Goal: Task Accomplishment & Management: Complete application form

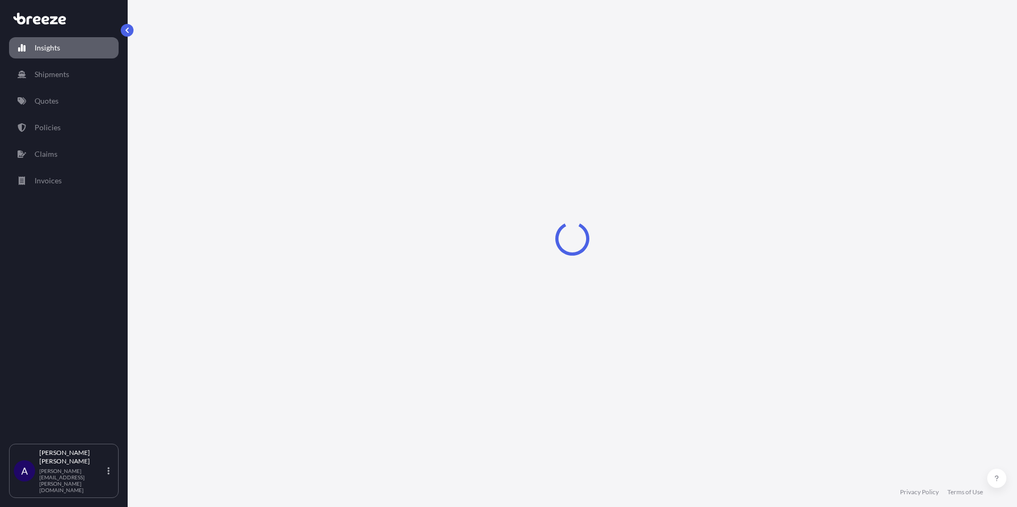
select select "2025"
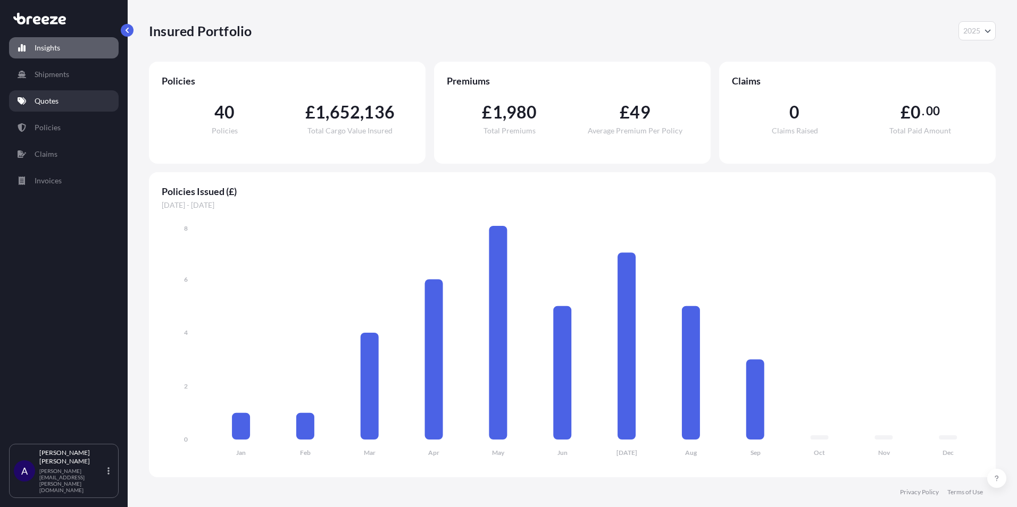
click at [63, 111] on link "Quotes" at bounding box center [64, 100] width 110 height 21
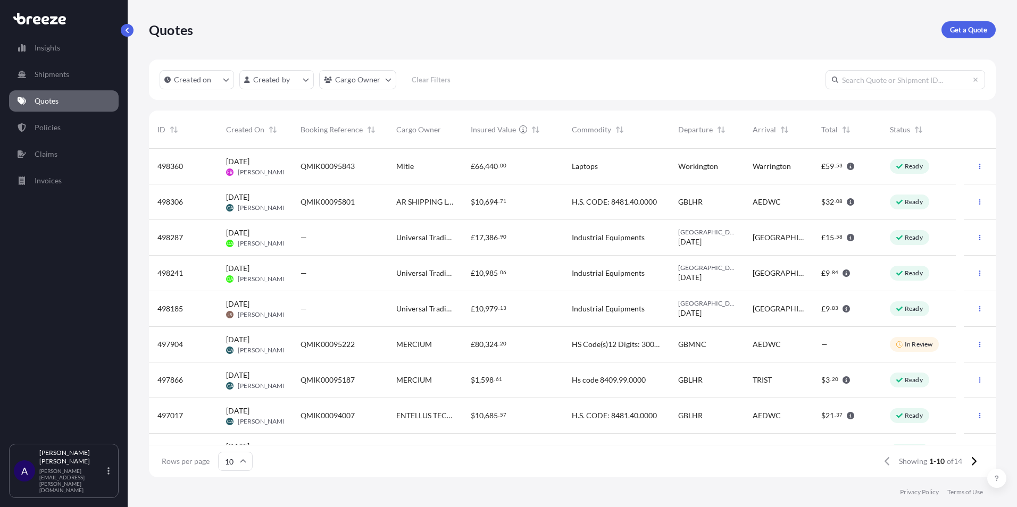
scroll to position [9, 9]
click at [830, 134] on span "Total" at bounding box center [829, 129] width 16 height 11
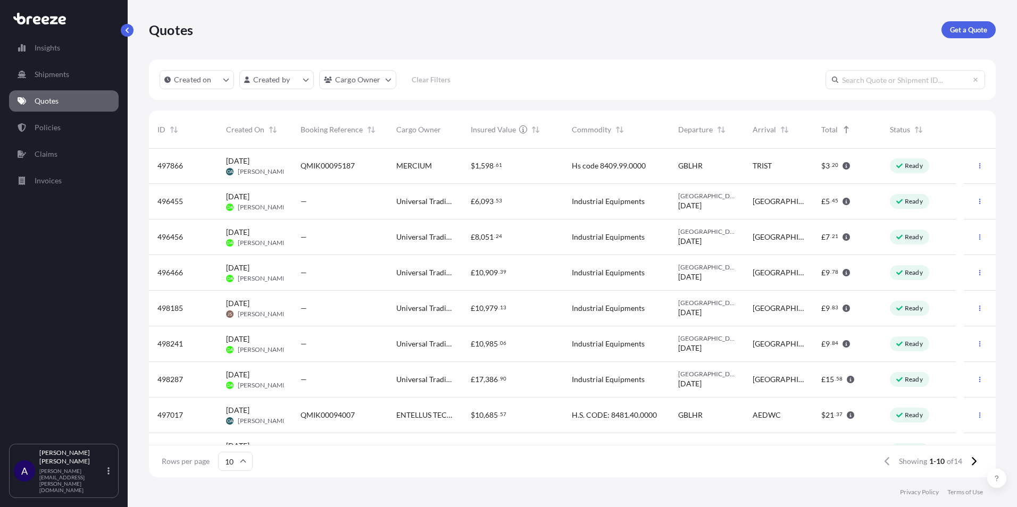
scroll to position [60, 0]
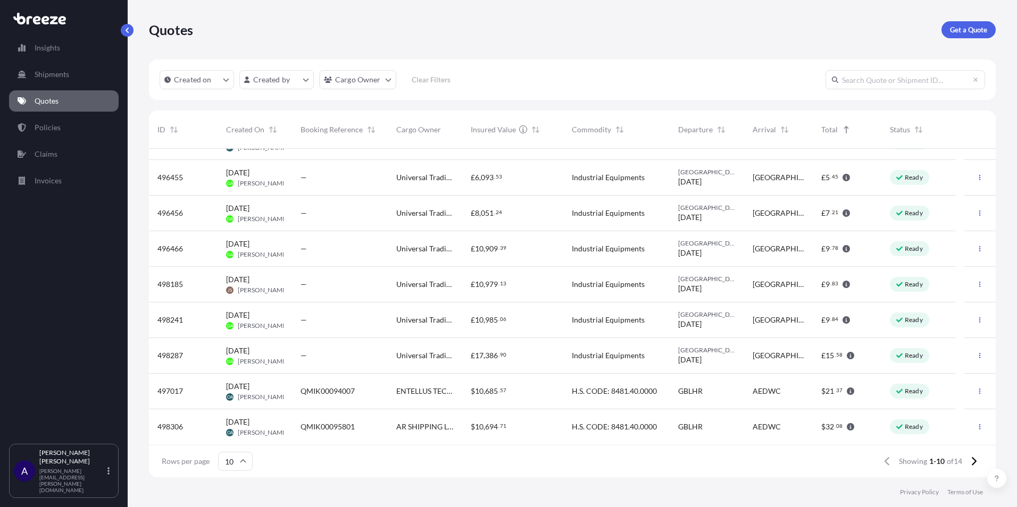
click at [805, 358] on div "[GEOGRAPHIC_DATA]" at bounding box center [778, 356] width 69 height 36
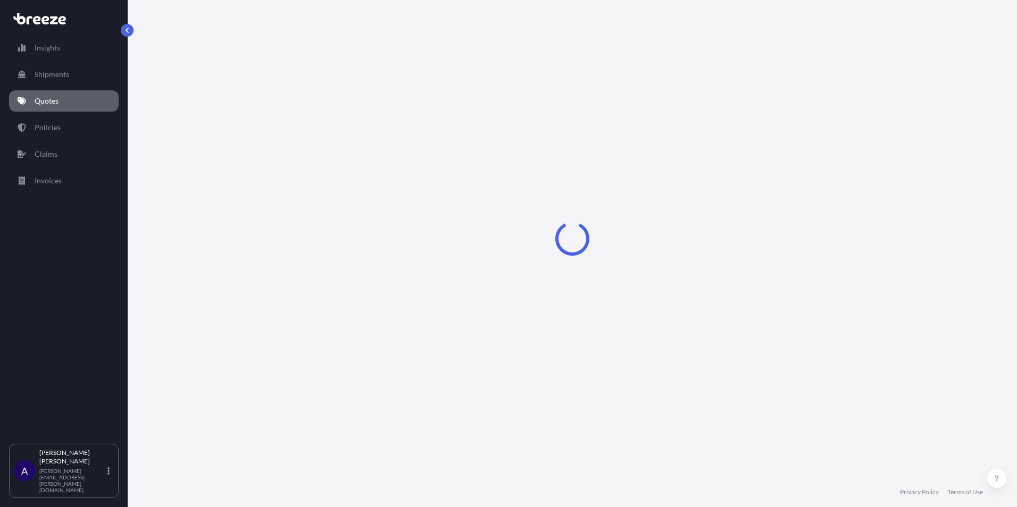
select select "Road"
select select "1"
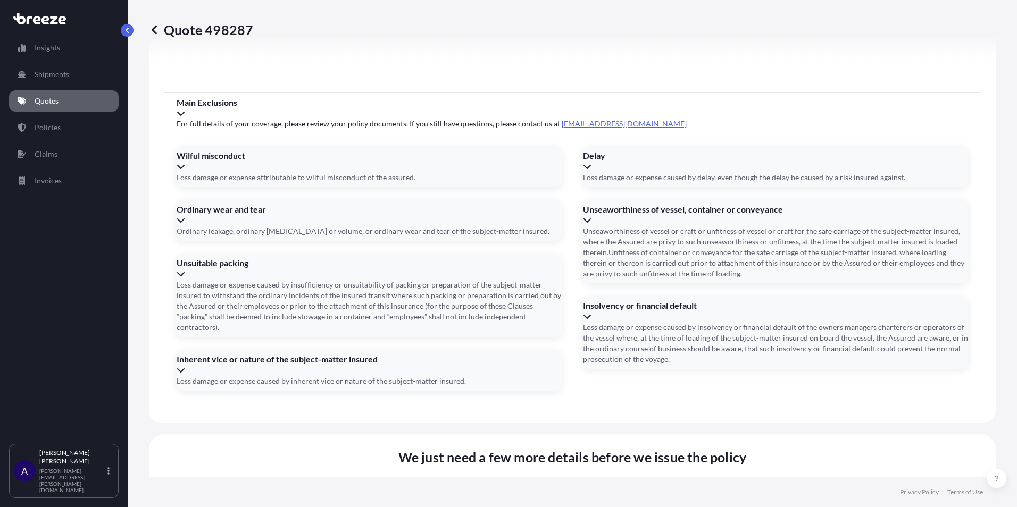
scroll to position [1204, 0]
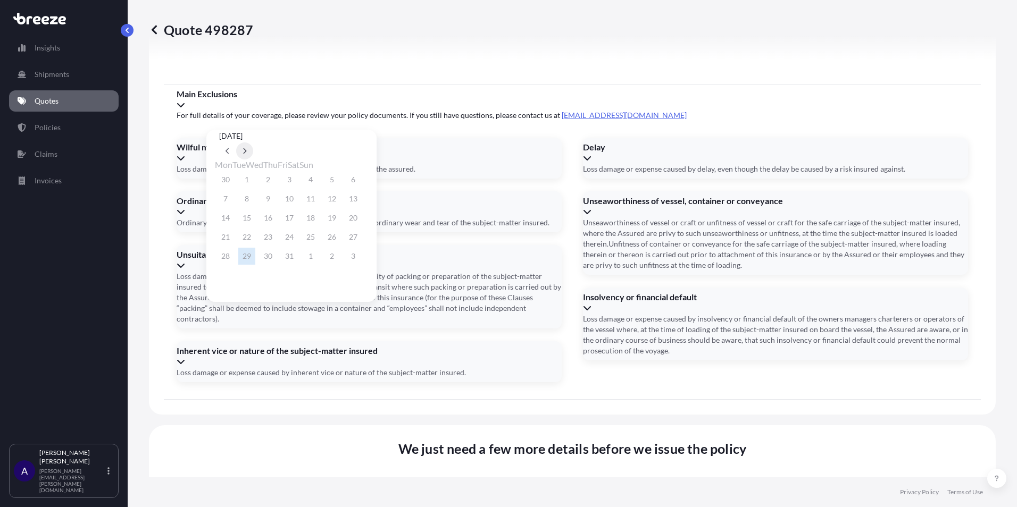
click at [253, 143] on button at bounding box center [244, 151] width 17 height 17
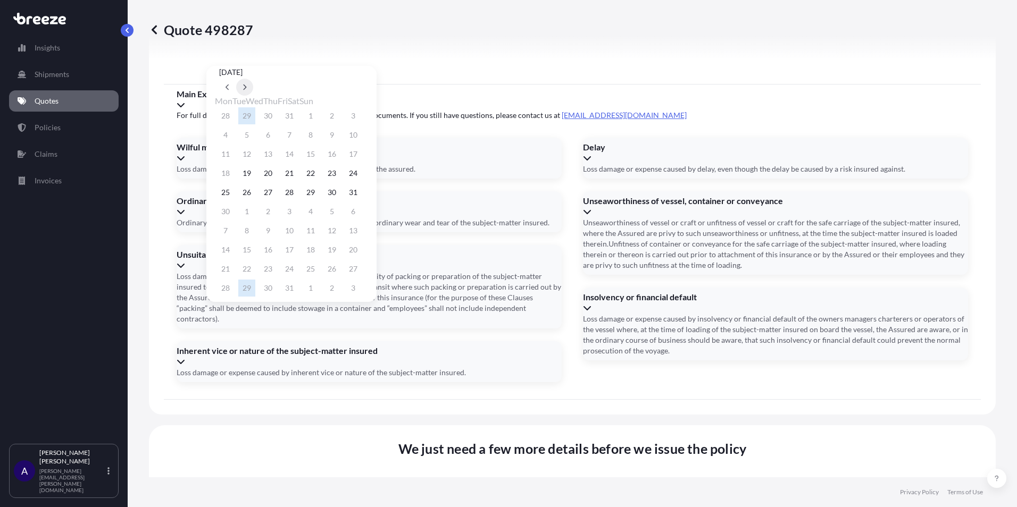
click at [253, 96] on button at bounding box center [244, 87] width 17 height 17
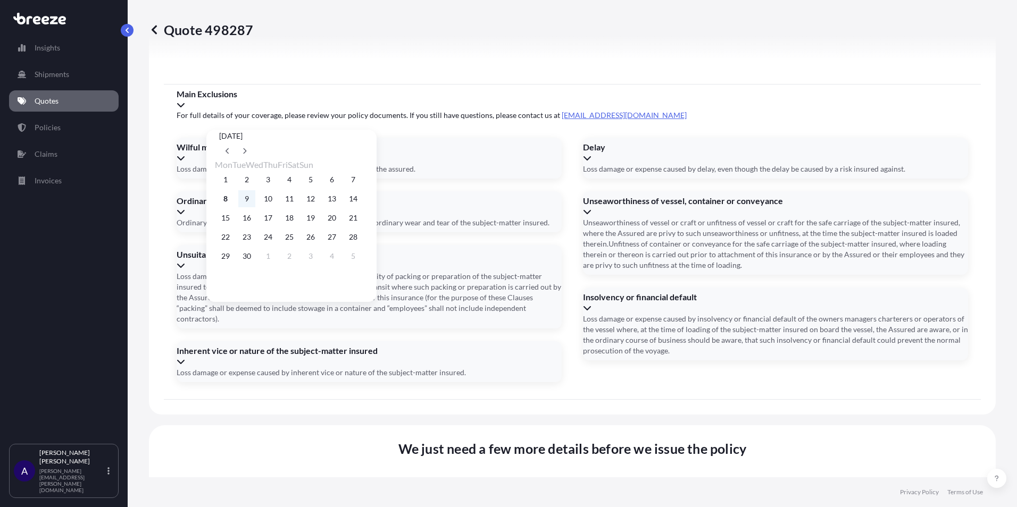
click at [253, 202] on button "9" at bounding box center [246, 198] width 17 height 17
type input "[DATE]"
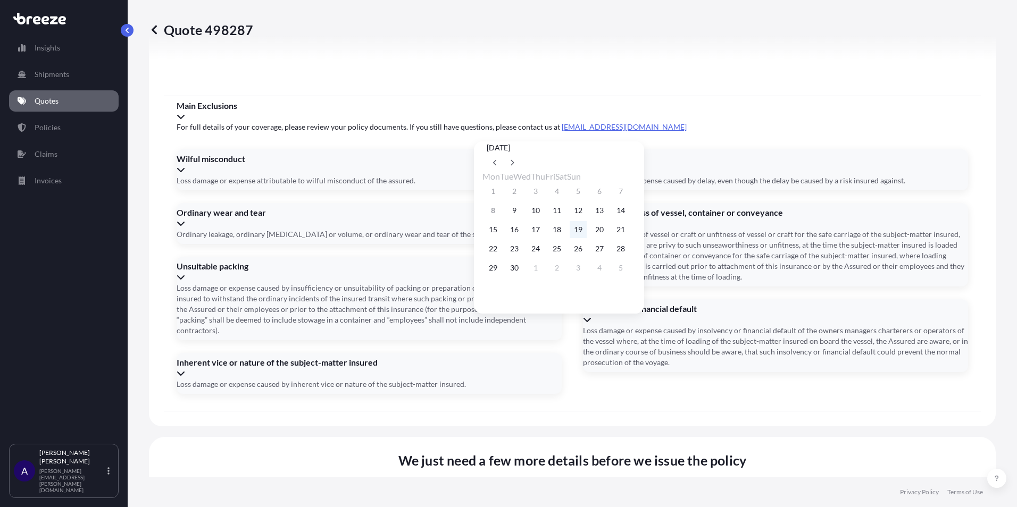
click at [587, 232] on button "19" at bounding box center [578, 229] width 17 height 17
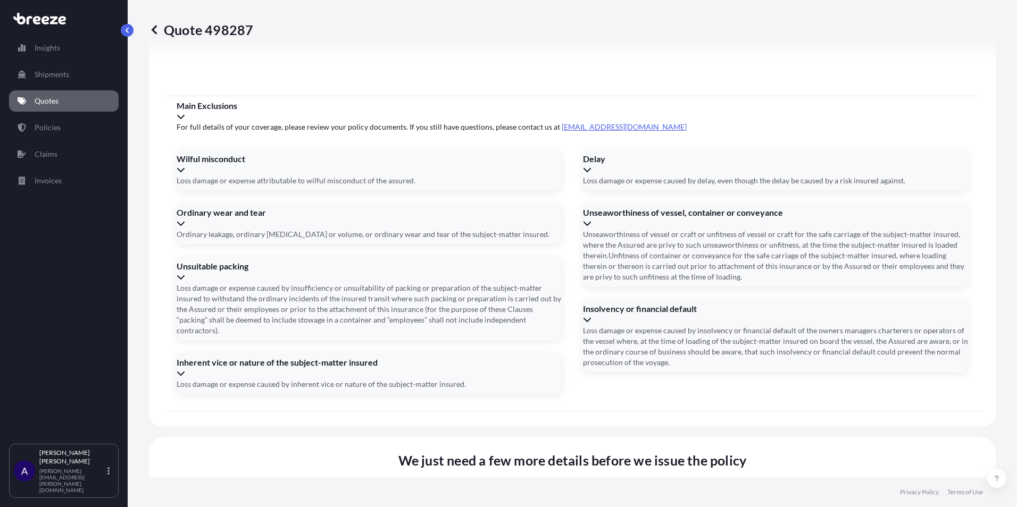
type input "[DATE]"
paste input "S00222220"
type input "S00222220"
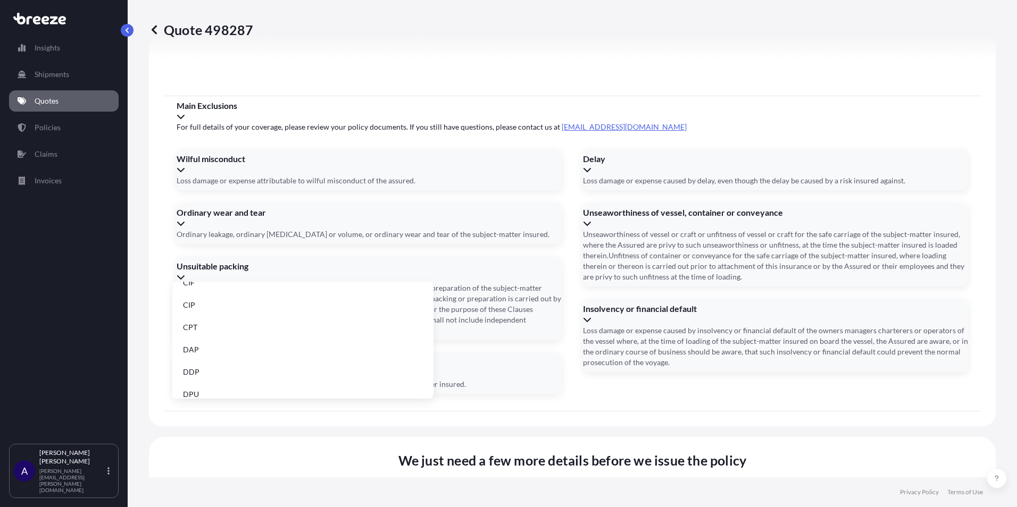
scroll to position [106, 0]
click at [227, 345] on li "EXW" at bounding box center [303, 346] width 253 height 20
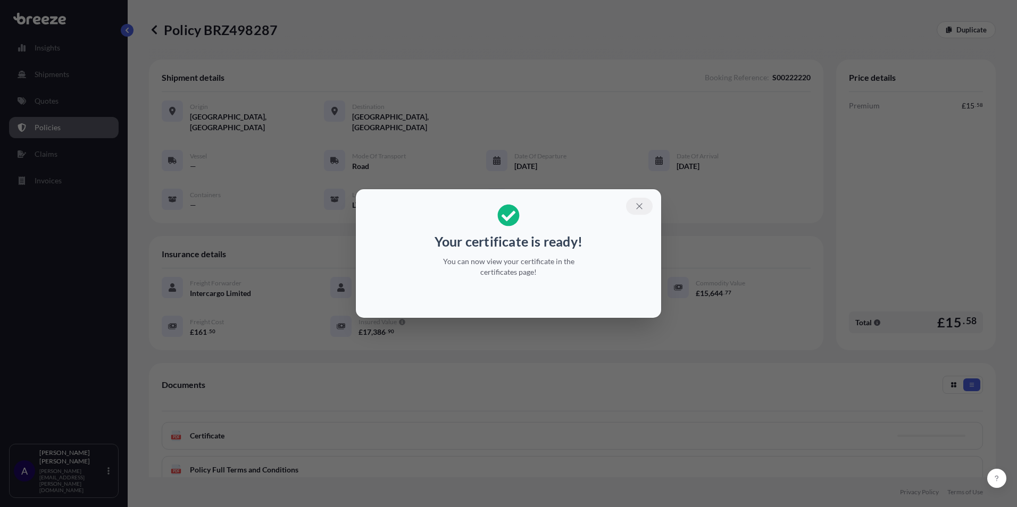
click at [642, 209] on icon "button" at bounding box center [639, 206] width 6 height 6
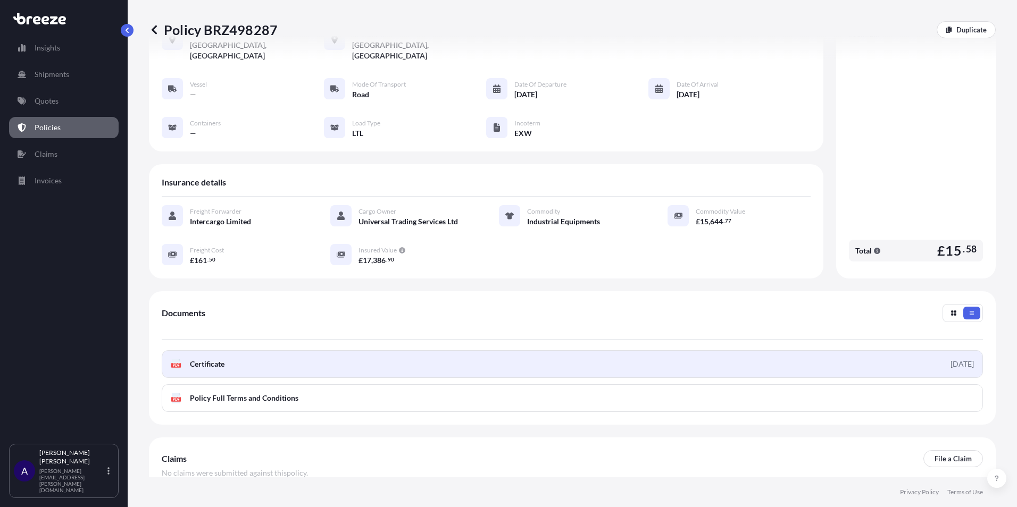
scroll to position [122, 0]
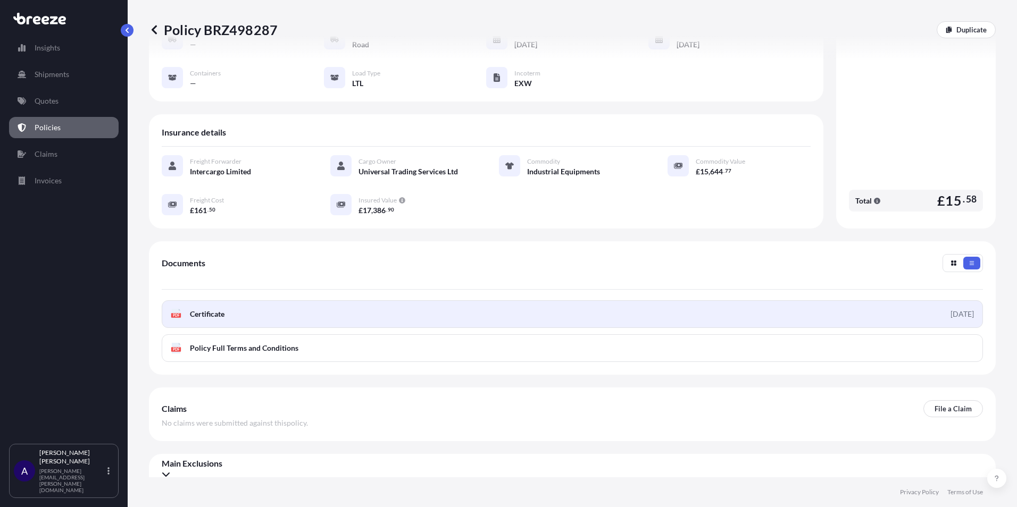
click at [922, 307] on link "PDF Certificate [DATE]" at bounding box center [572, 315] width 821 height 28
